Goal: Information Seeking & Learning: Learn about a topic

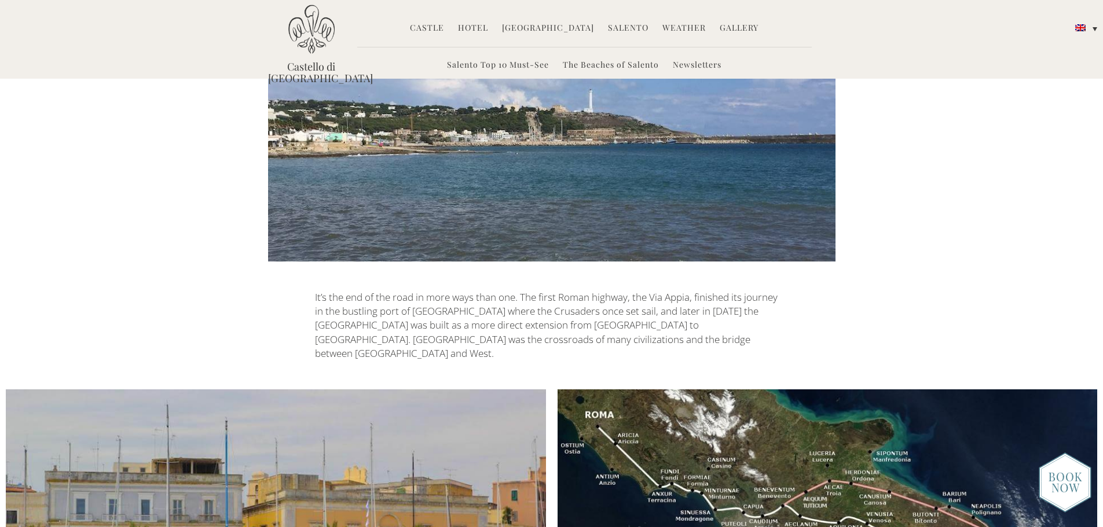
scroll to position [786, 0]
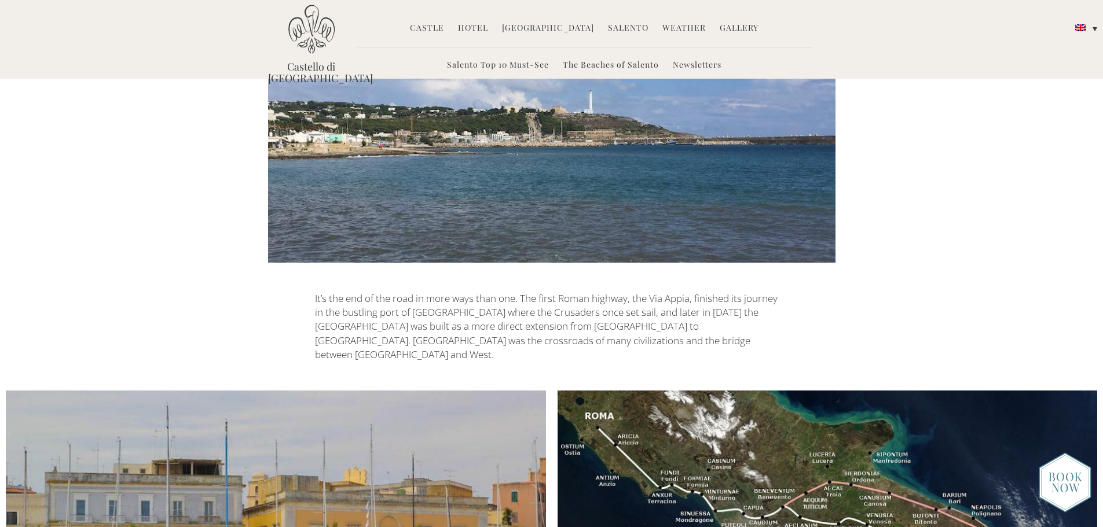
click at [434, 30] on link "Castle" at bounding box center [427, 28] width 34 height 13
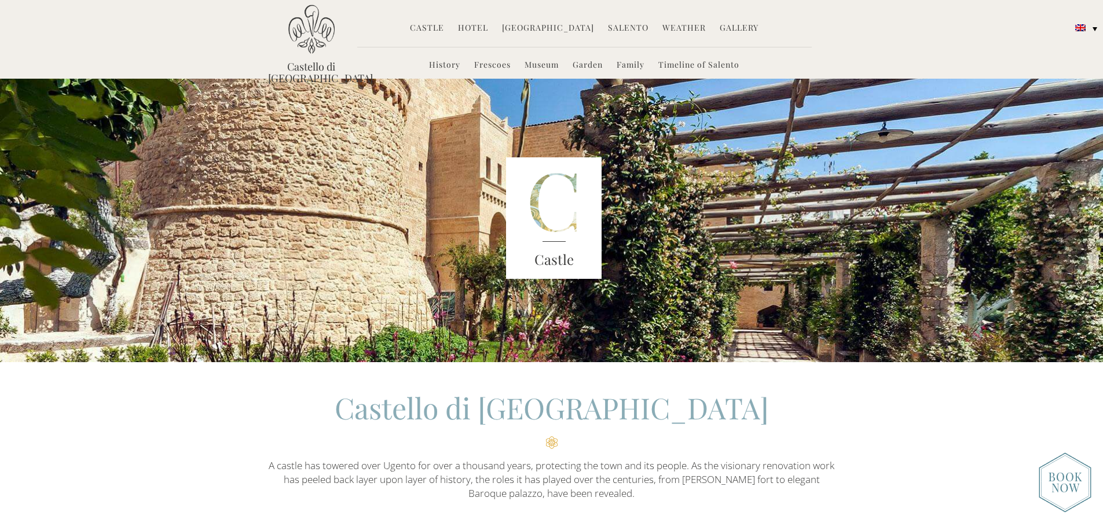
click at [625, 67] on link "Family" at bounding box center [630, 65] width 28 height 13
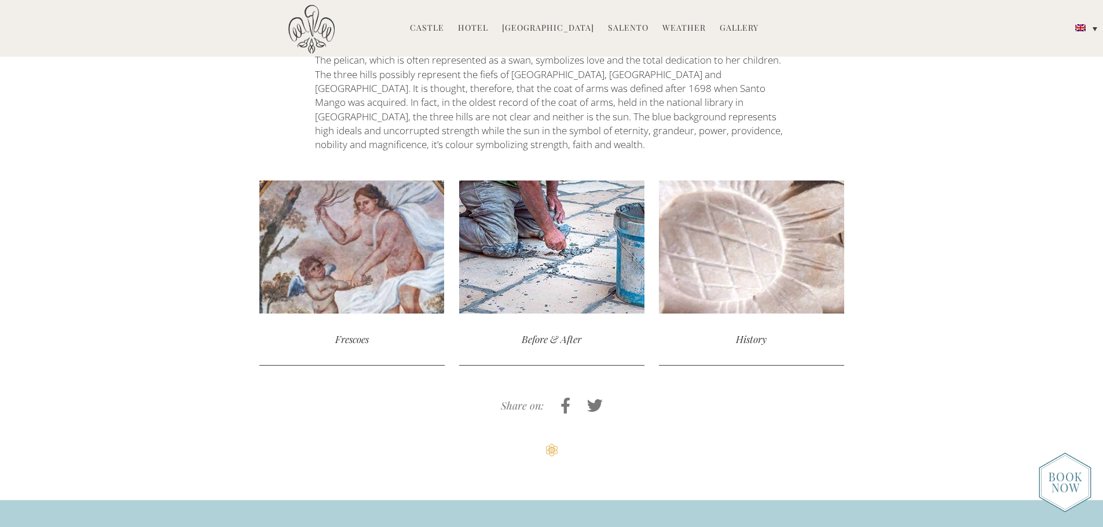
scroll to position [2912, 0]
